Goal: Task Accomplishment & Management: Use online tool/utility

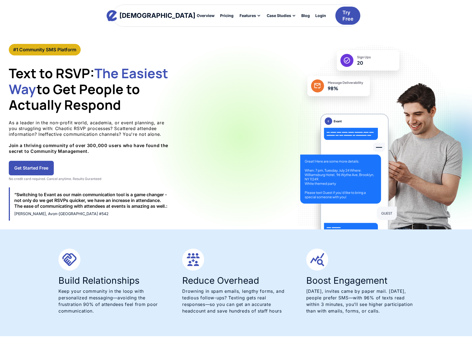
click at [42, 169] on link "Get Started Free" at bounding box center [31, 168] width 45 height 15
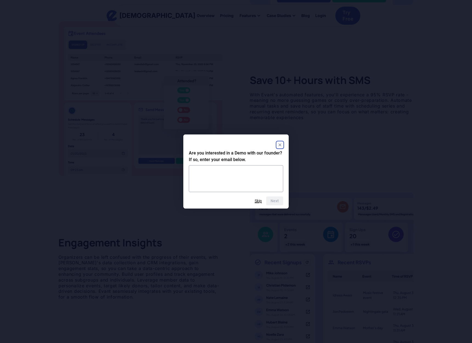
click at [260, 202] on button "Skip" at bounding box center [258, 201] width 7 height 4
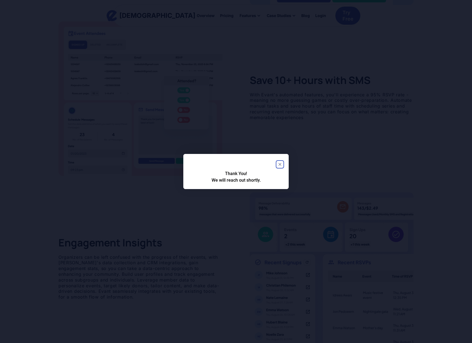
click at [279, 163] on rect "Close" at bounding box center [280, 164] width 7 height 7
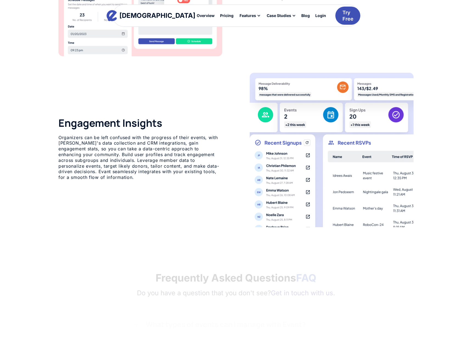
scroll to position [690, 0]
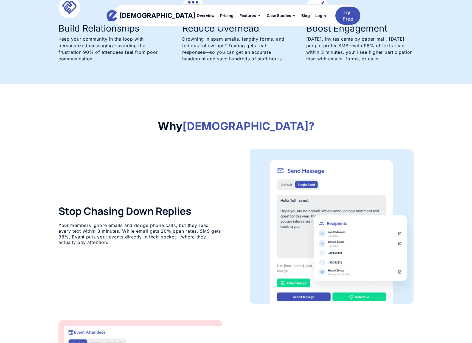
scroll to position [0, 0]
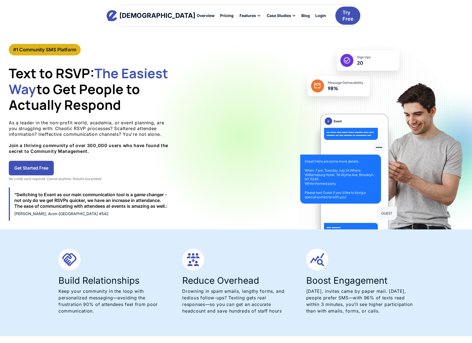
click at [335, 8] on div at bounding box center [236, 15] width 246 height 21
click at [343, 17] on div "Try Free" at bounding box center [348, 15] width 11 height 13
